Goal: Task Accomplishment & Management: Manage account settings

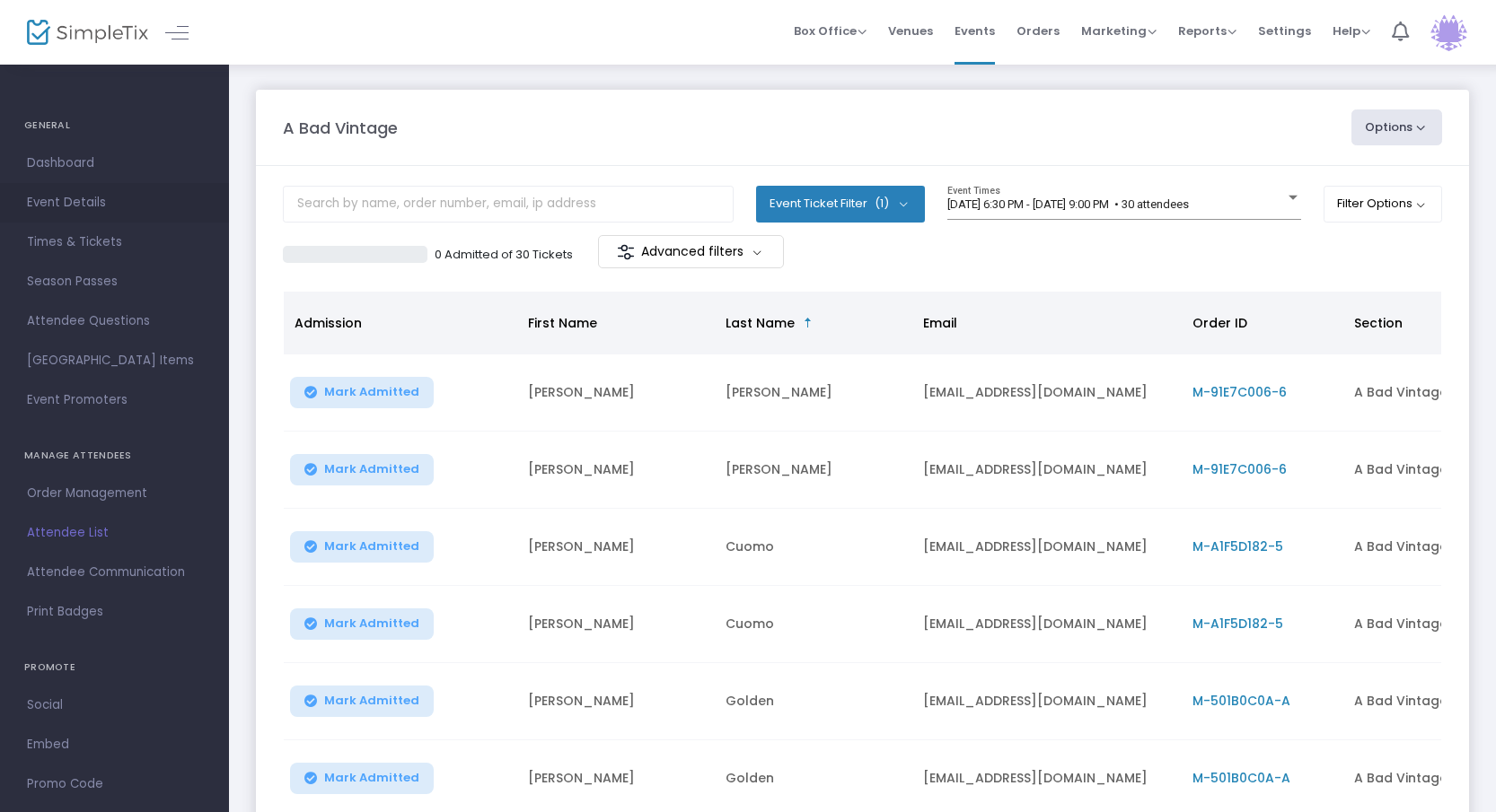
click at [36, 201] on span "Event Details" at bounding box center [114, 203] width 175 height 24
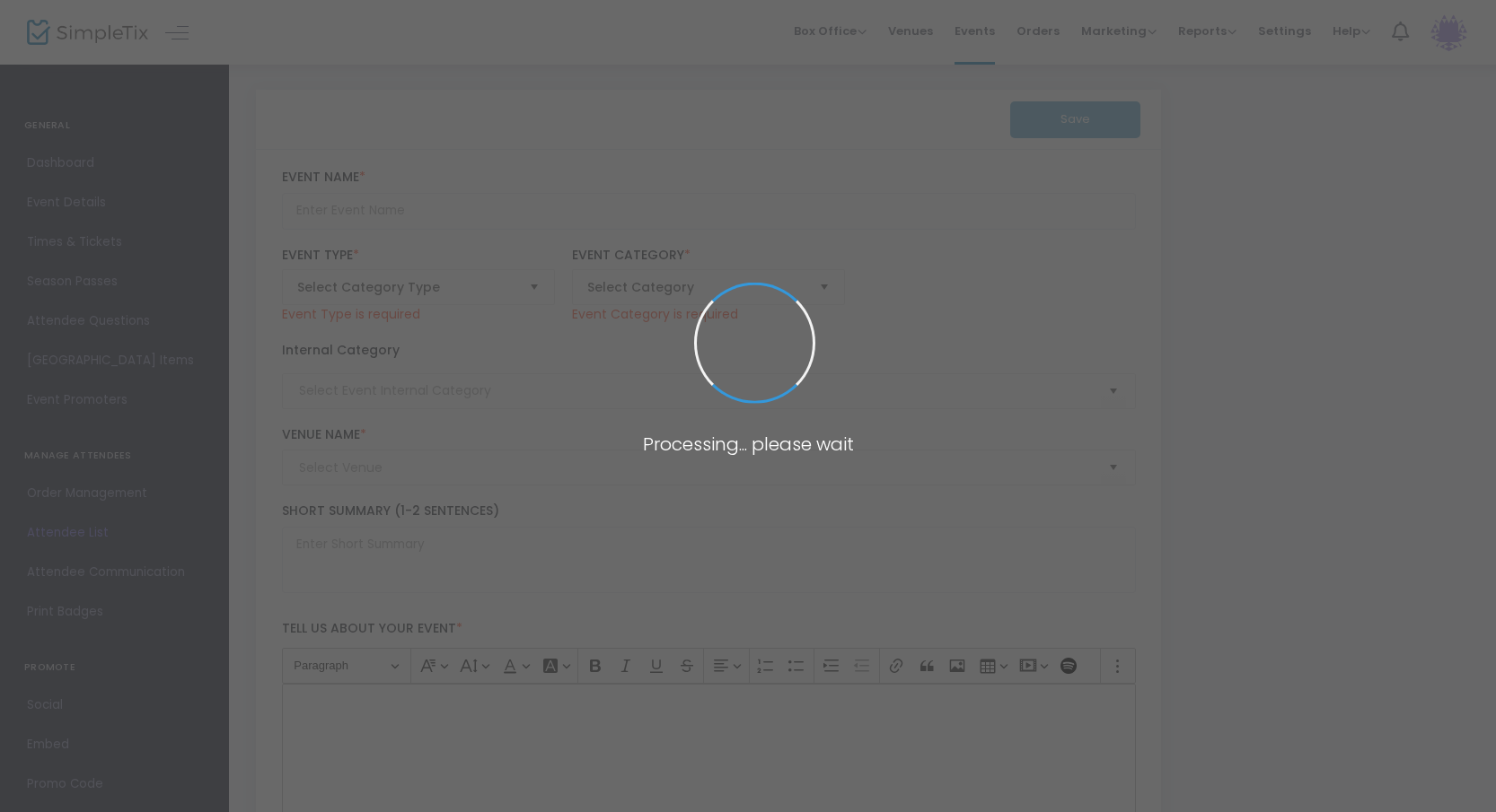
type input "A Bad Vintage"
type textarea "PT Marvels invites you to join us at Avenue 316 as we present: "A Bad Vintage" …"
checkbox input "true"
type input "6.750 %"
type input "Buy Tickets"
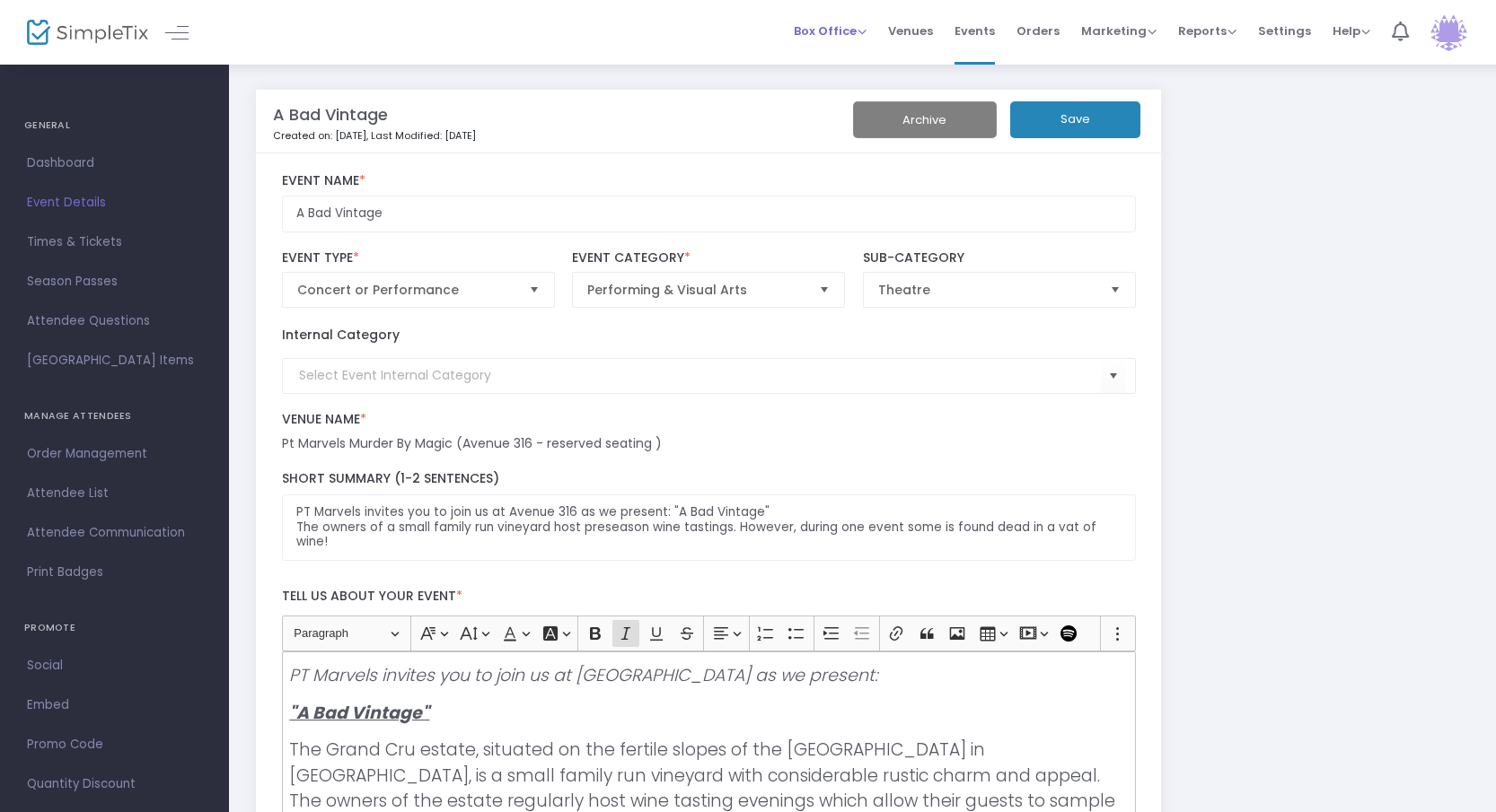
click at [812, 26] on span "Box Office" at bounding box center [830, 31] width 73 height 17
click at [825, 95] on li "Bookings" at bounding box center [858, 95] width 128 height 35
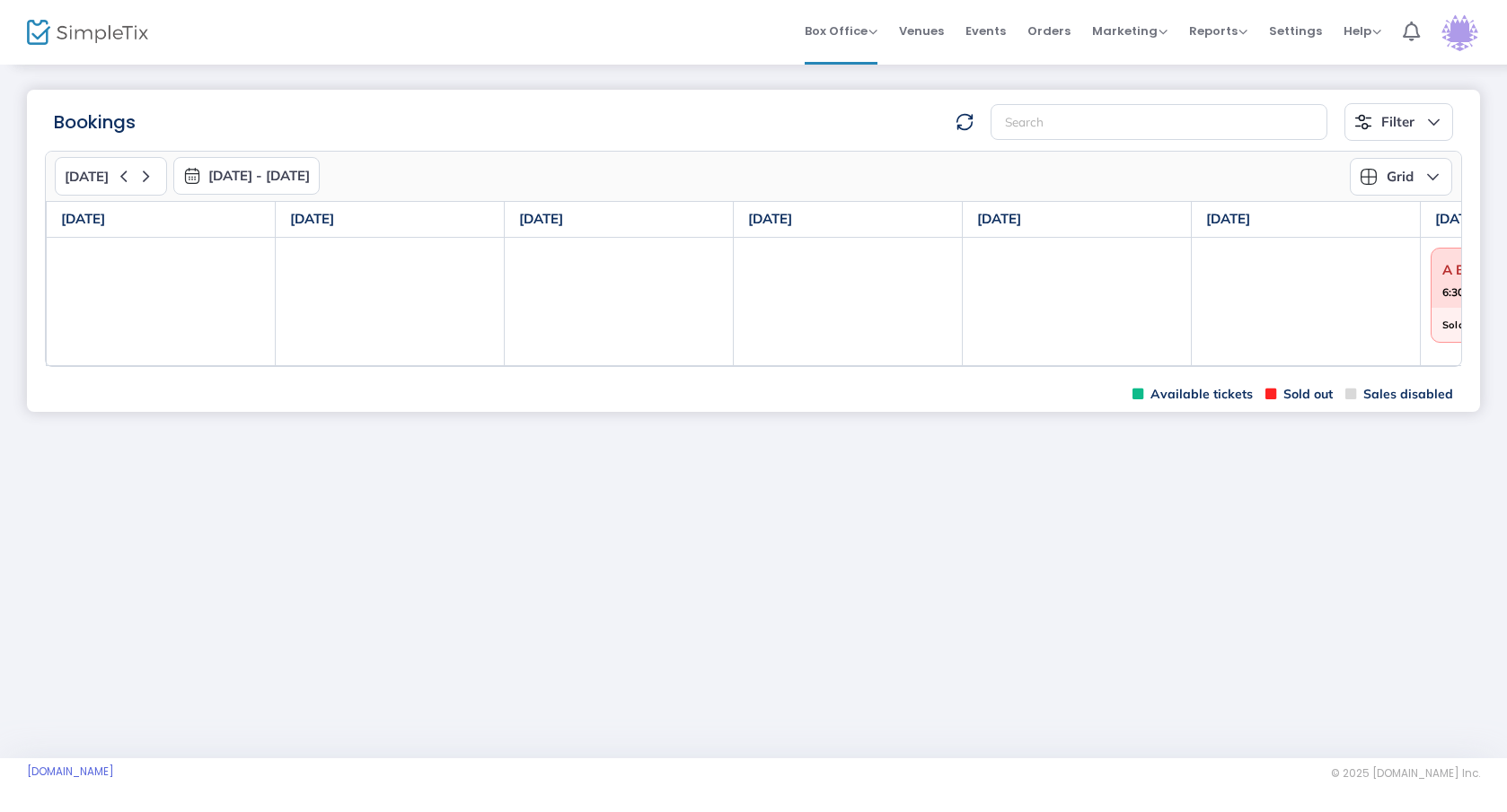
click at [918, 32] on span "Venues" at bounding box center [921, 31] width 45 height 46
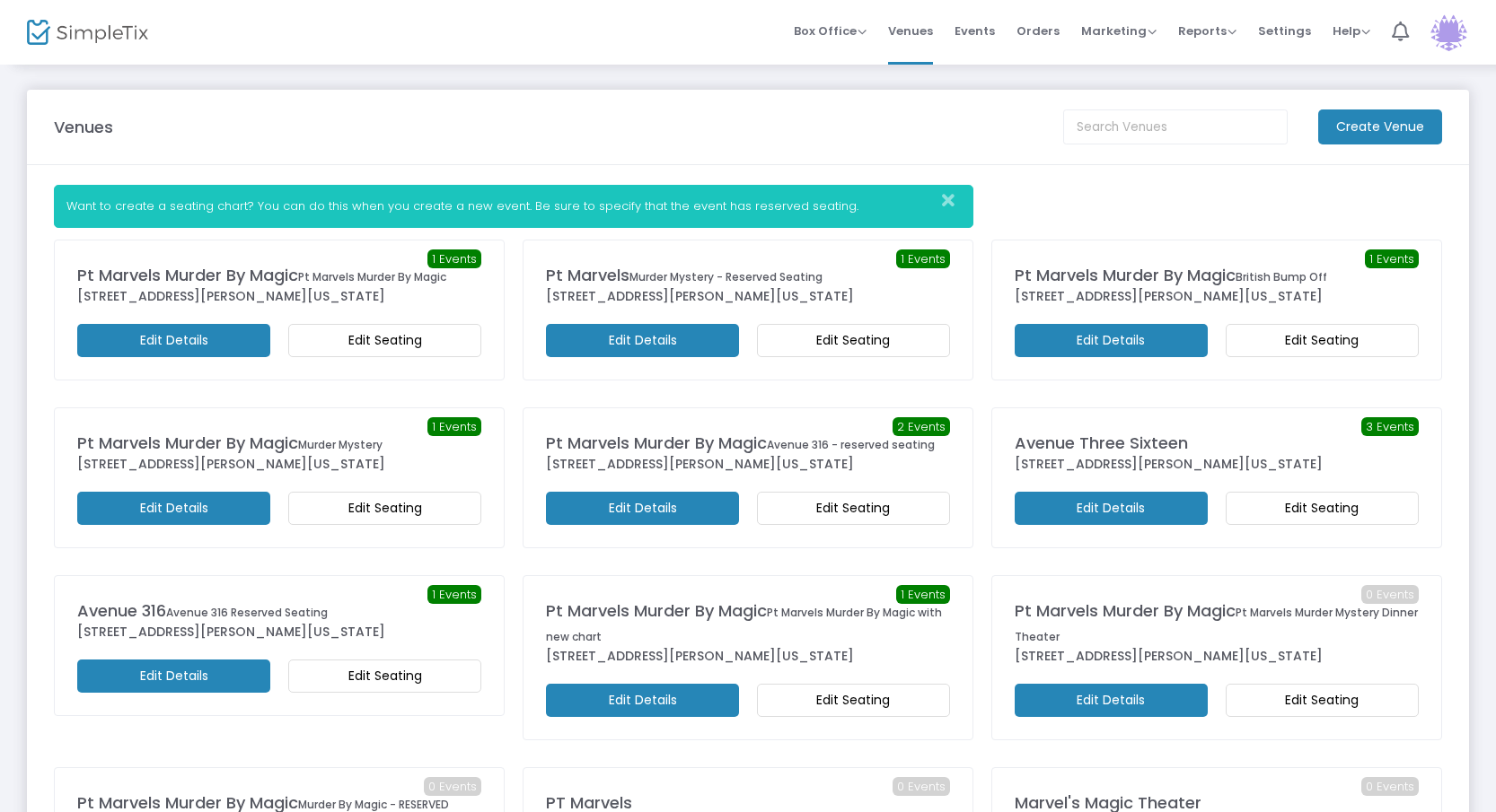
click at [964, 34] on span "Events" at bounding box center [974, 31] width 41 height 46
